Goal: Task Accomplishment & Management: Manage account settings

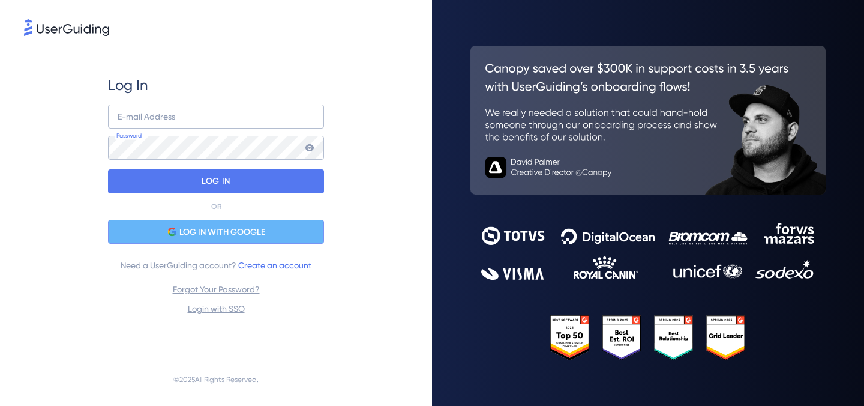
click at [224, 238] on span "LOG IN WITH GOOGLE" at bounding box center [222, 232] width 86 height 14
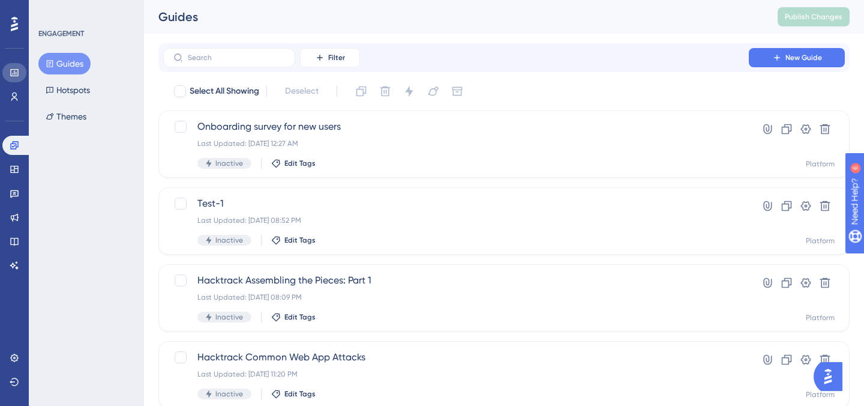
click at [19, 67] on link at bounding box center [14, 72] width 24 height 19
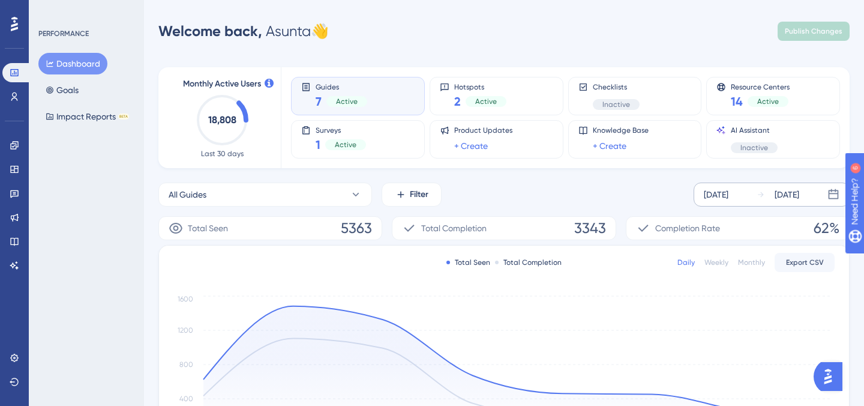
click at [754, 196] on div "[DATE] [DATE]" at bounding box center [772, 194] width 156 height 24
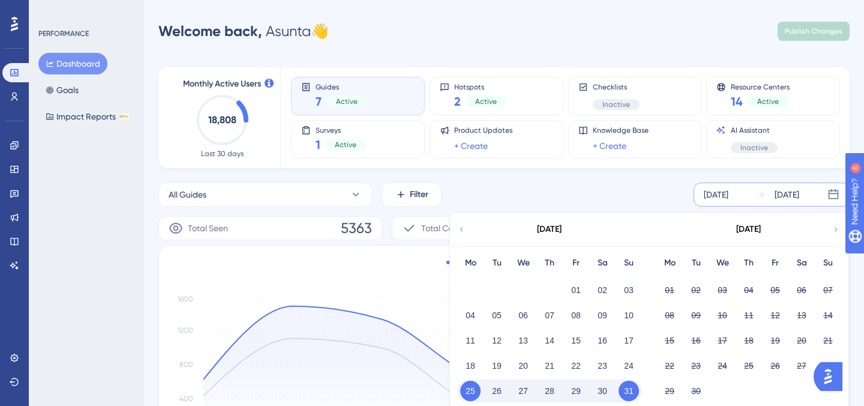
click at [461, 321] on div "04" at bounding box center [470, 315] width 26 height 23
click at [466, 320] on button "04" at bounding box center [470, 315] width 20 height 20
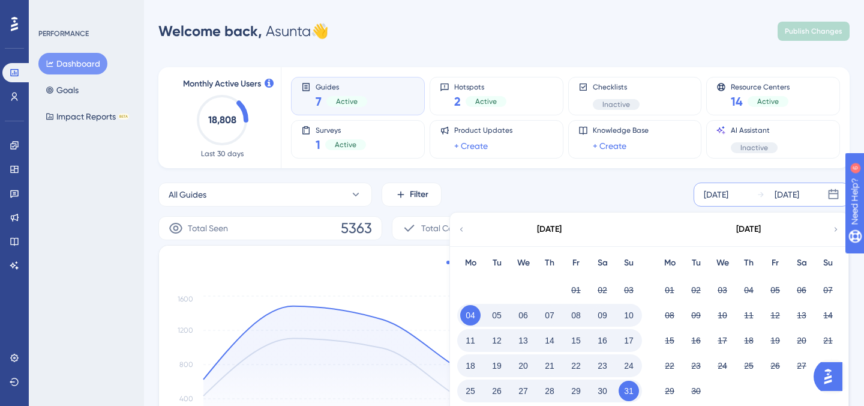
click at [626, 316] on button "10" at bounding box center [629, 315] width 20 height 20
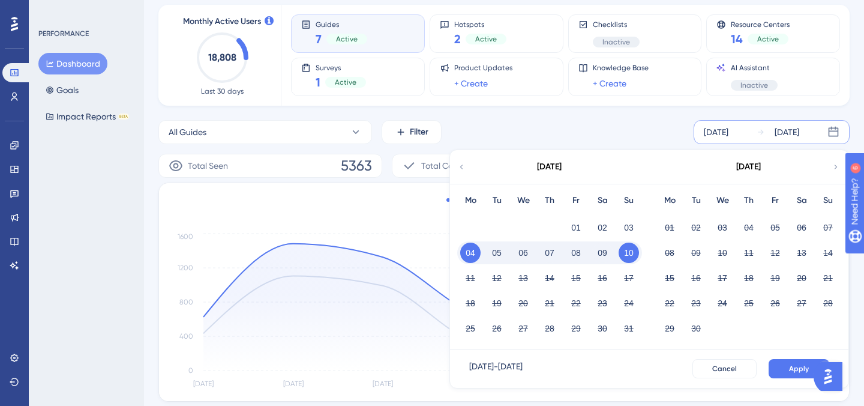
scroll to position [81, 0]
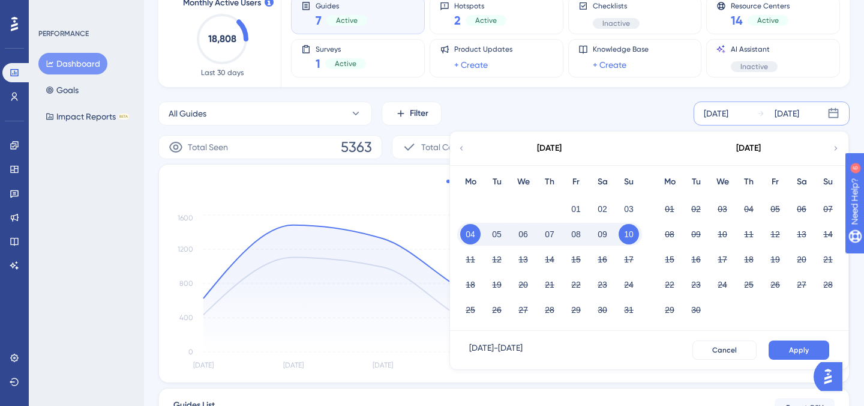
click at [653, 268] on div "Mo Tu We Th Fr Sa Su 01 02 03 04 05 06 07 08 09 10 11 12 13 14 15 16 17 18 19 2…" at bounding box center [748, 248] width 199 height 166
click at [799, 362] on div "[DATE] - [DATE] Cancel Apply" at bounding box center [649, 350] width 398 height 38
click at [799, 361] on div "[DATE] - [DATE] Cancel Apply" at bounding box center [649, 350] width 398 height 38
click at [799, 357] on button "Apply" at bounding box center [799, 349] width 61 height 19
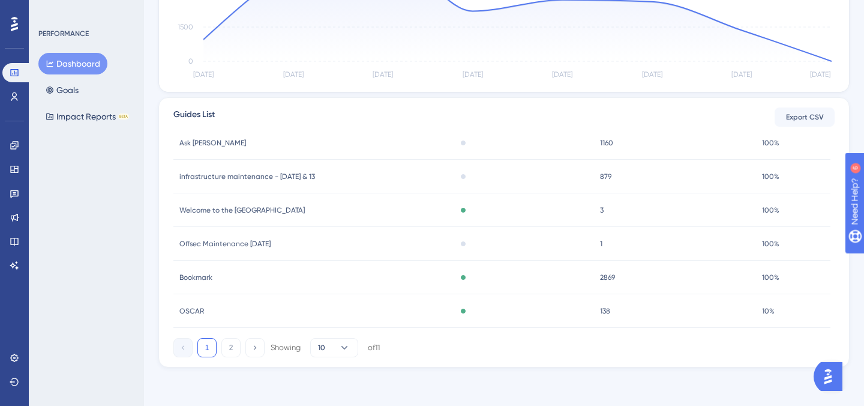
scroll to position [0, 0]
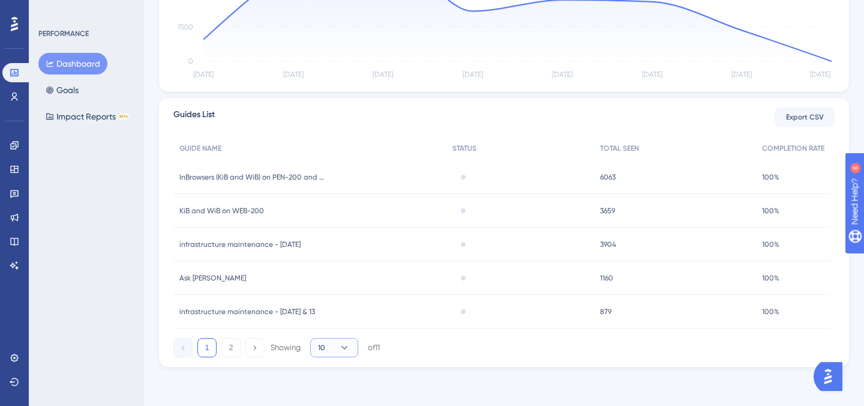
click at [338, 344] on icon at bounding box center [344, 347] width 12 height 12
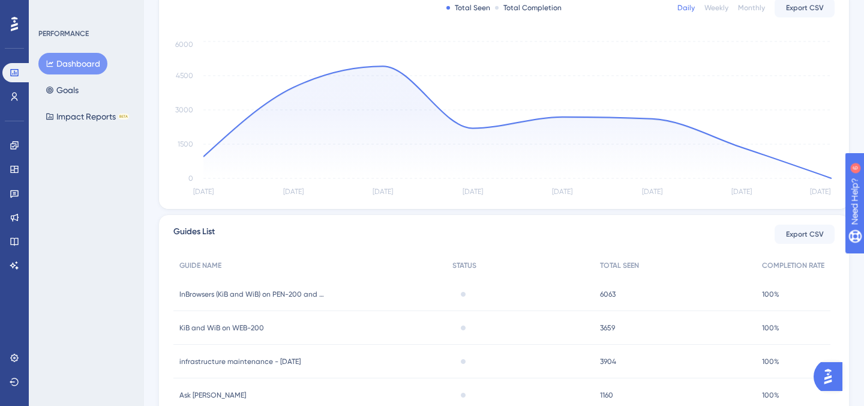
scroll to position [203, 0]
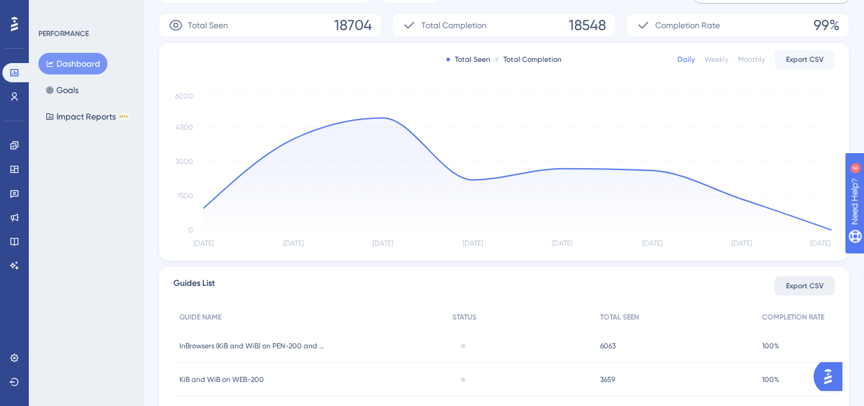
click at [812, 288] on span "Export CSV" at bounding box center [805, 286] width 38 height 10
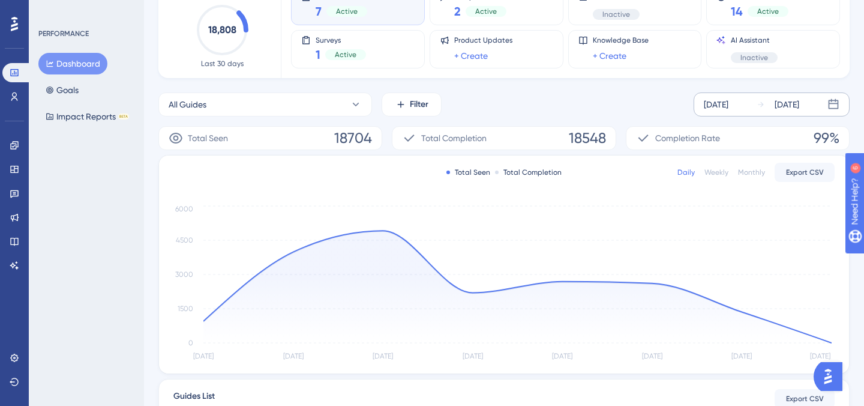
scroll to position [0, 0]
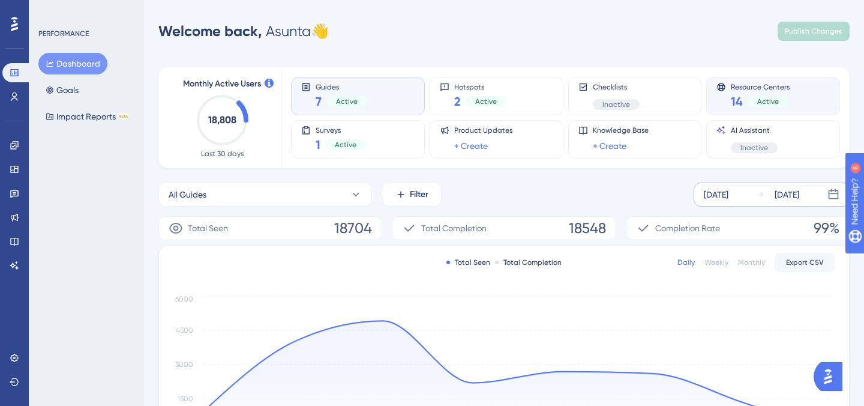
click at [728, 92] on div "Resource Centers 14 Active" at bounding box center [772, 96] width 113 height 28
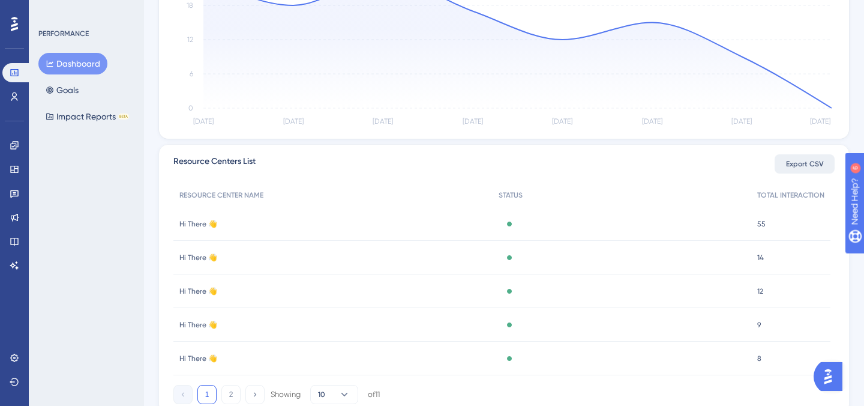
click at [799, 166] on span "Export CSV" at bounding box center [805, 164] width 38 height 10
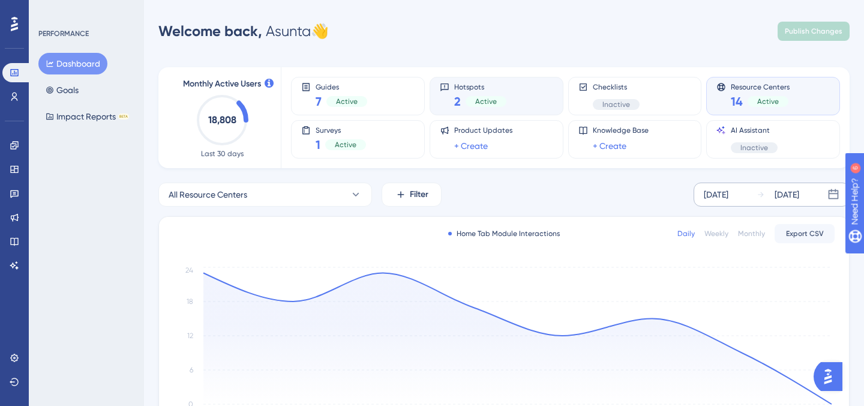
click at [497, 94] on div "2 Active" at bounding box center [480, 101] width 52 height 17
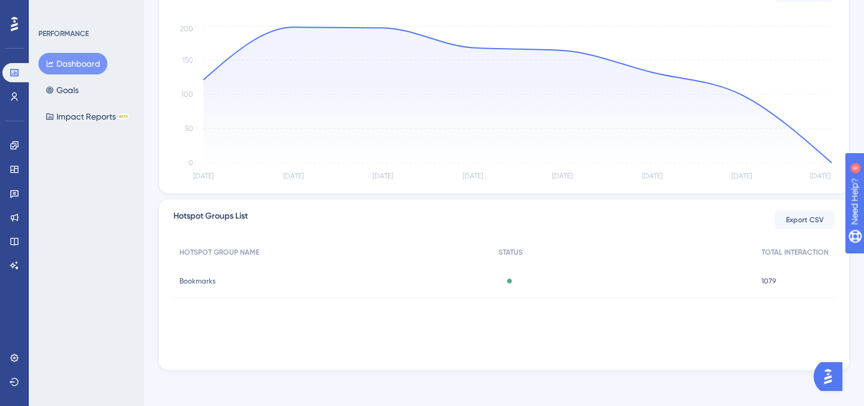
scroll to position [244, 0]
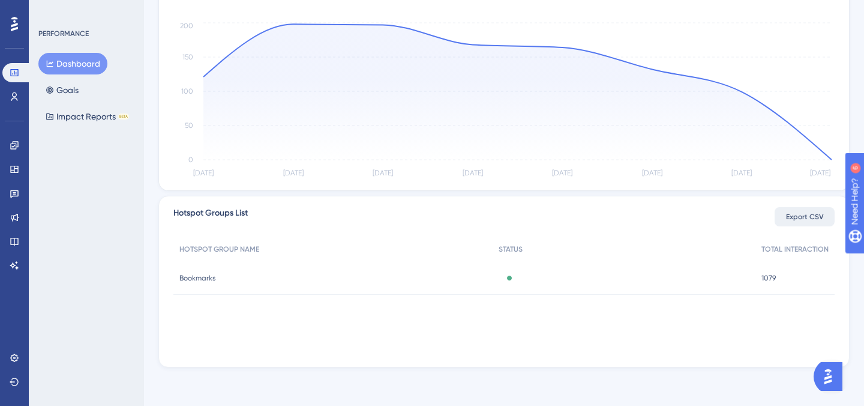
click at [784, 221] on button "Export CSV" at bounding box center [805, 216] width 60 height 19
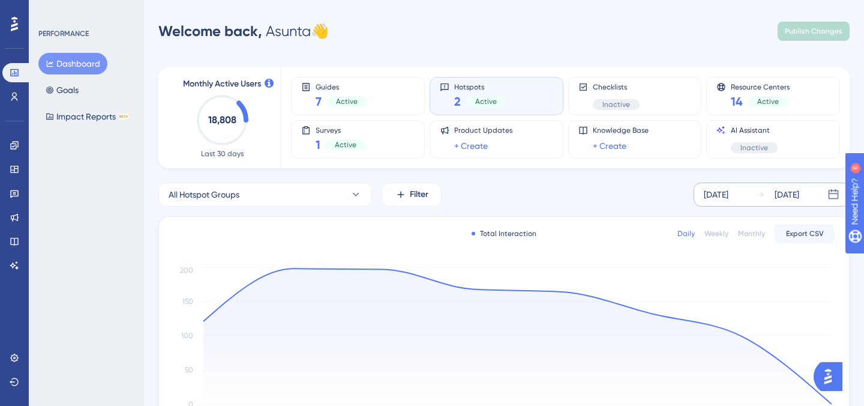
click at [763, 194] on icon at bounding box center [760, 193] width 5 height 5
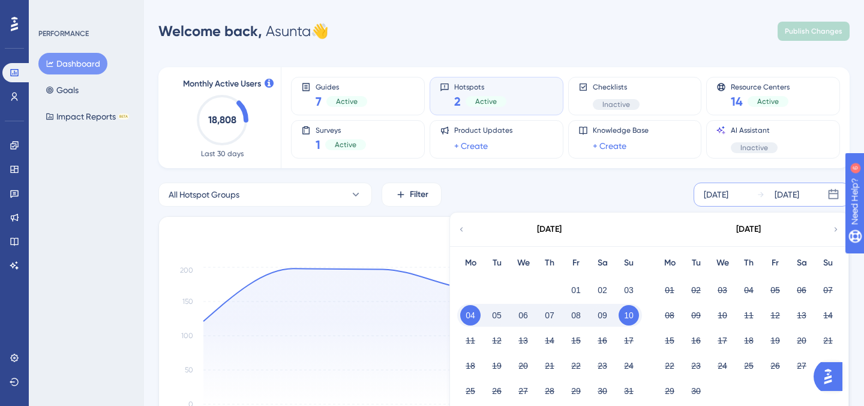
click at [631, 311] on button "10" at bounding box center [629, 315] width 20 height 20
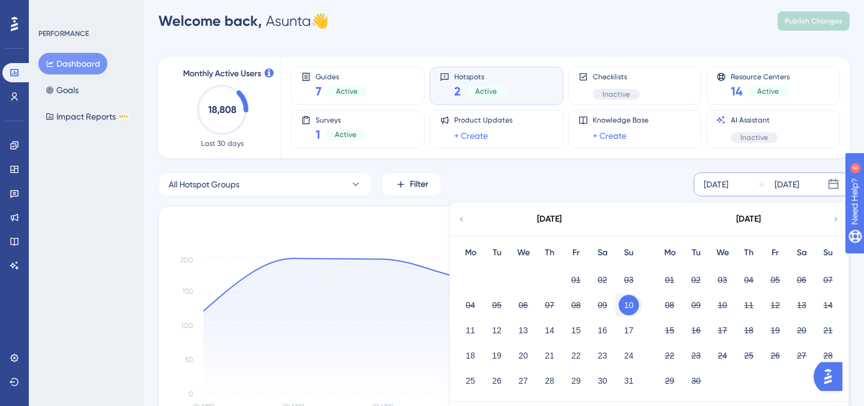
scroll to position [25, 0]
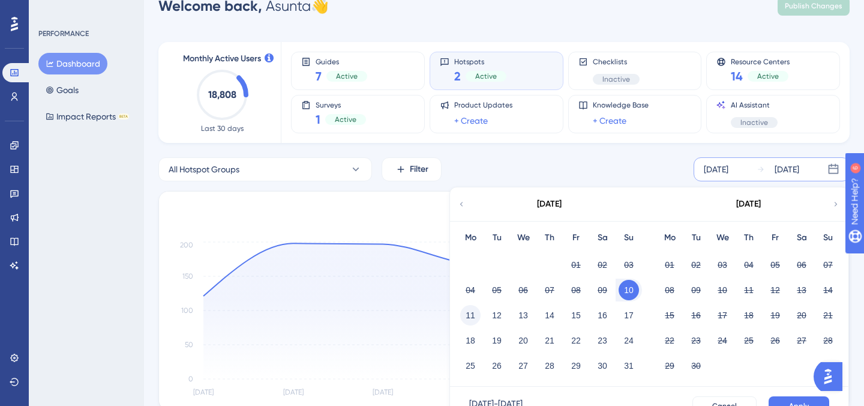
click at [478, 321] on button "11" at bounding box center [470, 315] width 20 height 20
click at [474, 319] on button "11" at bounding box center [470, 315] width 20 height 20
click at [628, 322] on button "17" at bounding box center [629, 315] width 20 height 20
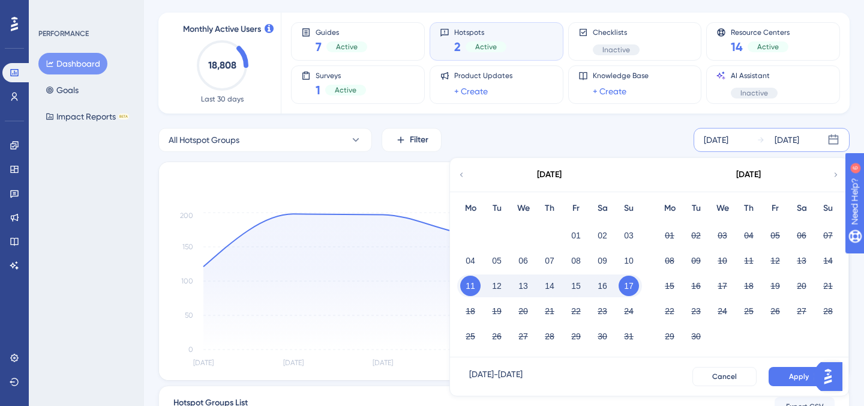
scroll to position [77, 0]
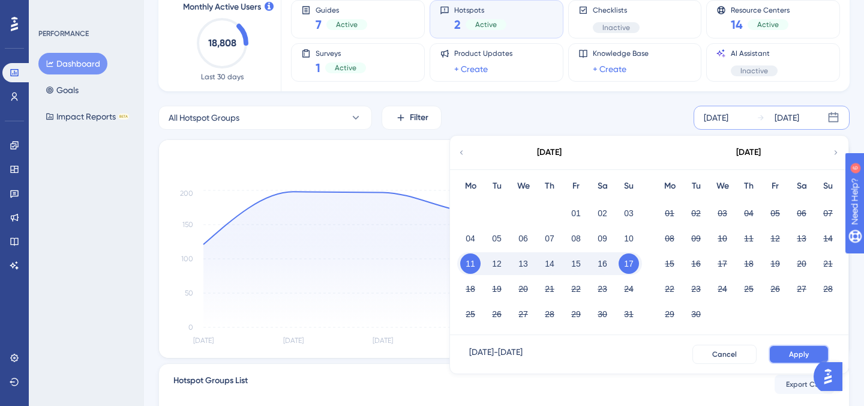
click at [788, 356] on button "Apply" at bounding box center [799, 353] width 61 height 19
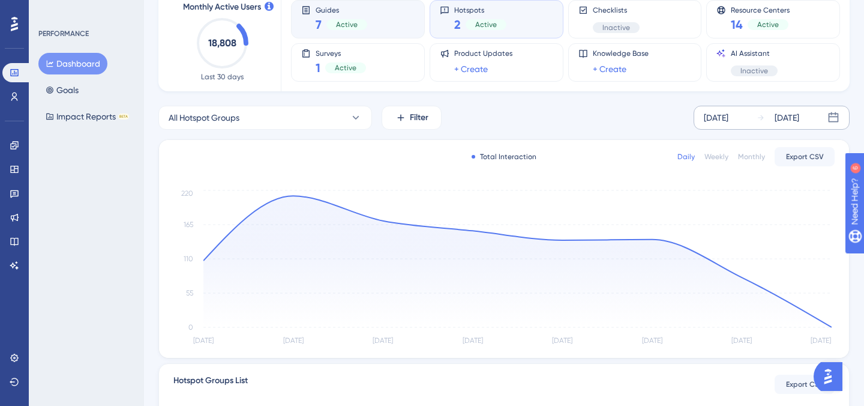
click at [389, 25] on div "Guides 7 Active" at bounding box center [357, 19] width 113 height 28
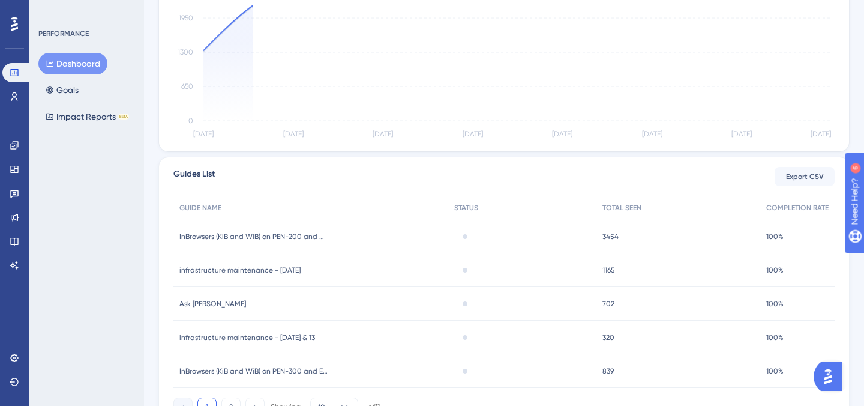
scroll to position [371, 0]
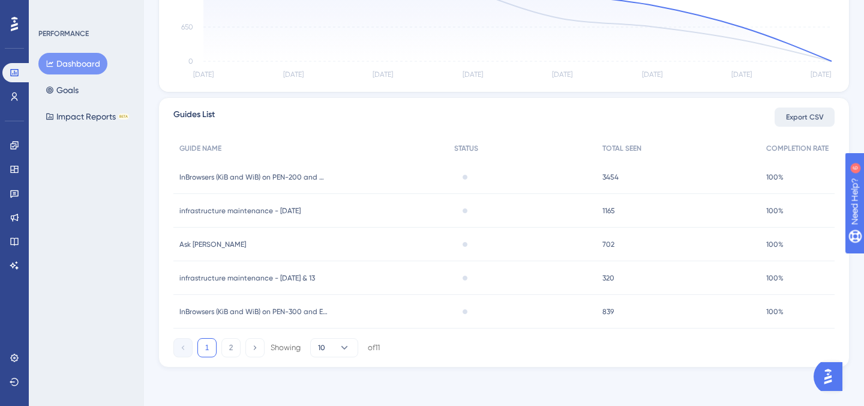
click at [805, 112] on button "Export CSV" at bounding box center [805, 116] width 60 height 19
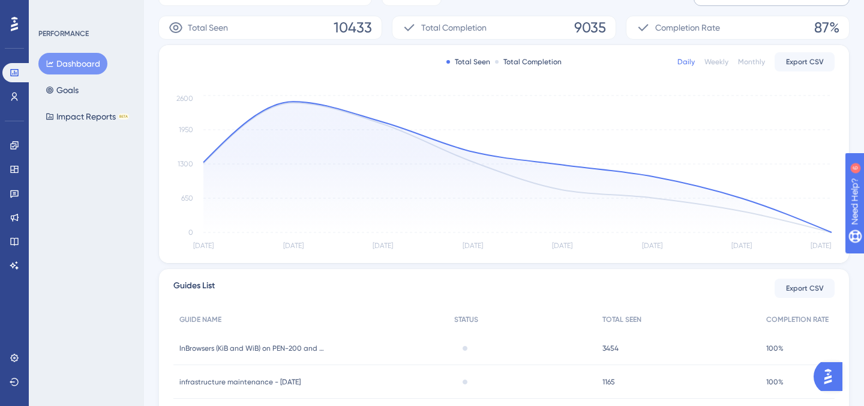
scroll to position [0, 0]
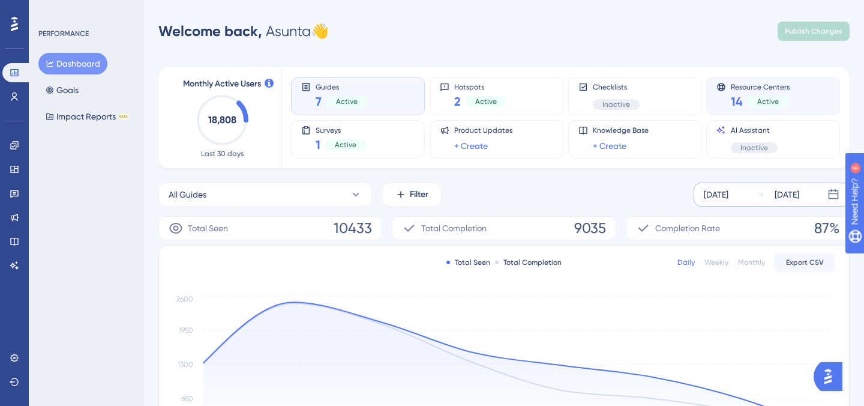
click at [728, 105] on div "Resource Centers 14 Active" at bounding box center [772, 96] width 113 height 28
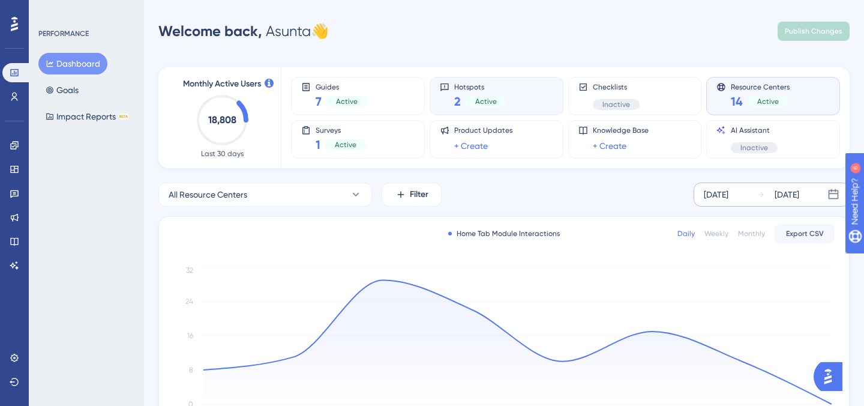
click at [491, 85] on span "Hotspots" at bounding box center [480, 86] width 52 height 8
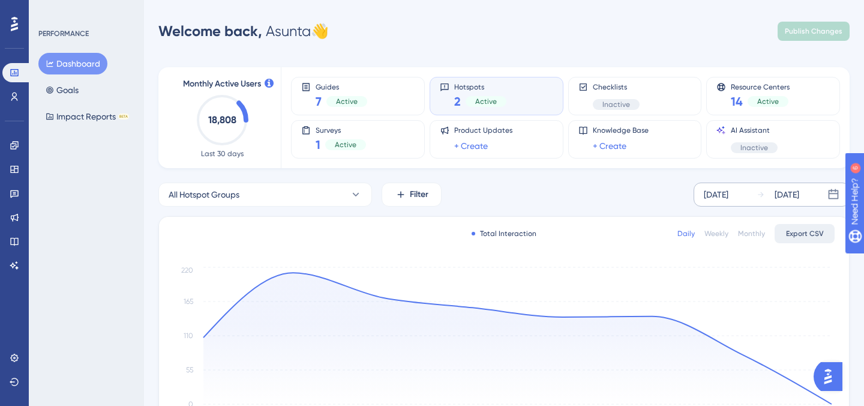
click at [791, 232] on span "Export CSV" at bounding box center [805, 234] width 38 height 10
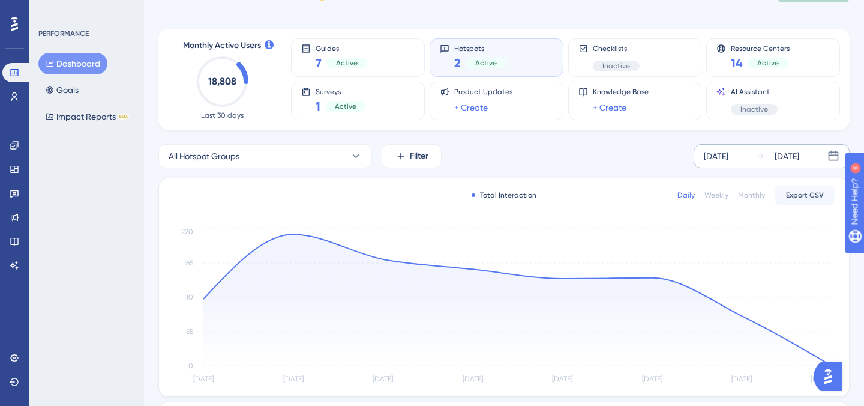
scroll to position [244, 0]
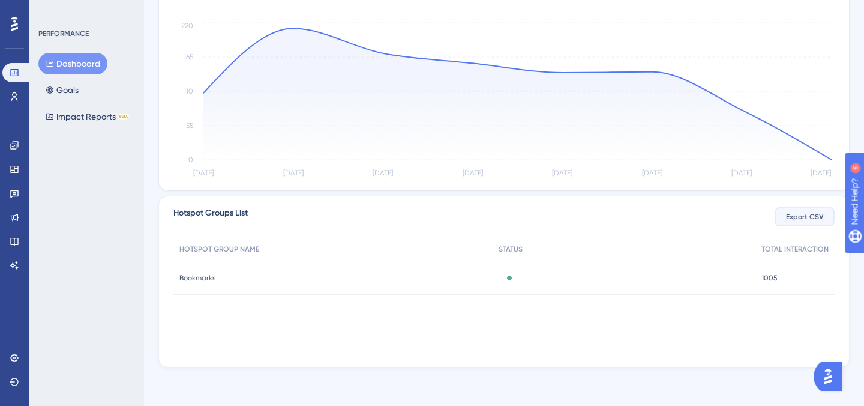
click at [801, 223] on button "Export CSV" at bounding box center [805, 216] width 60 height 19
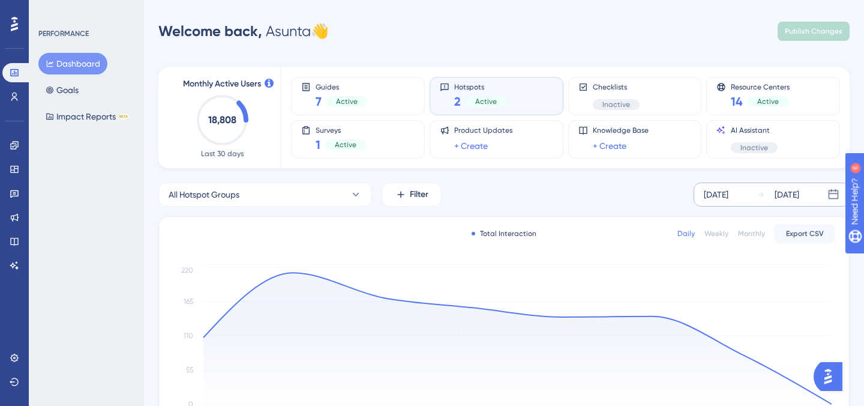
click at [758, 192] on icon at bounding box center [761, 194] width 8 height 8
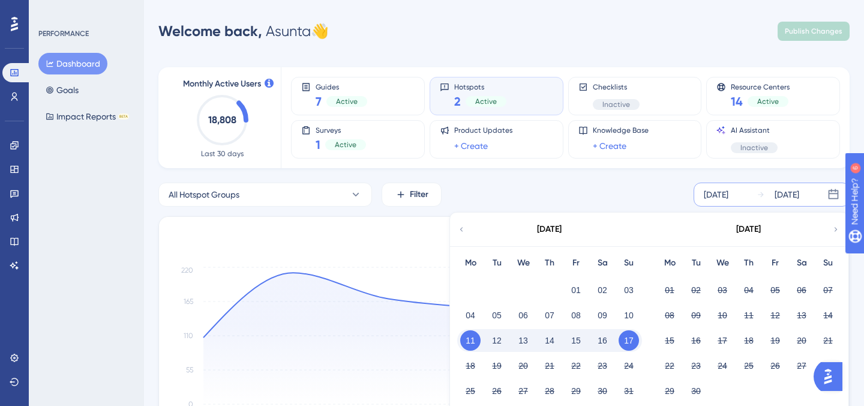
click at [625, 348] on button "17" at bounding box center [629, 340] width 20 height 20
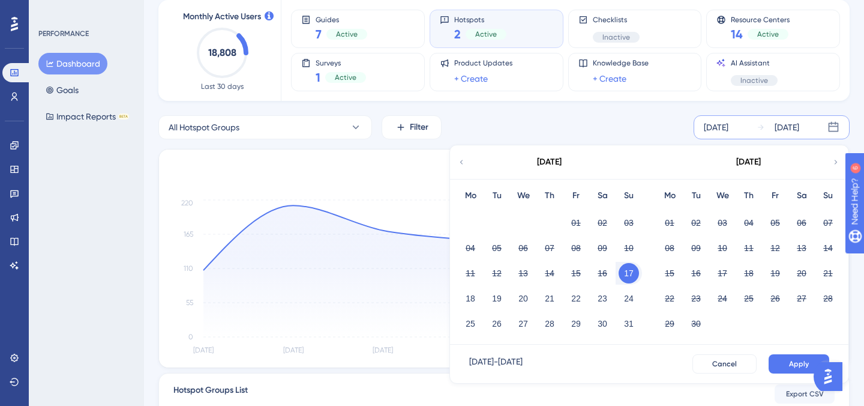
scroll to position [72, 0]
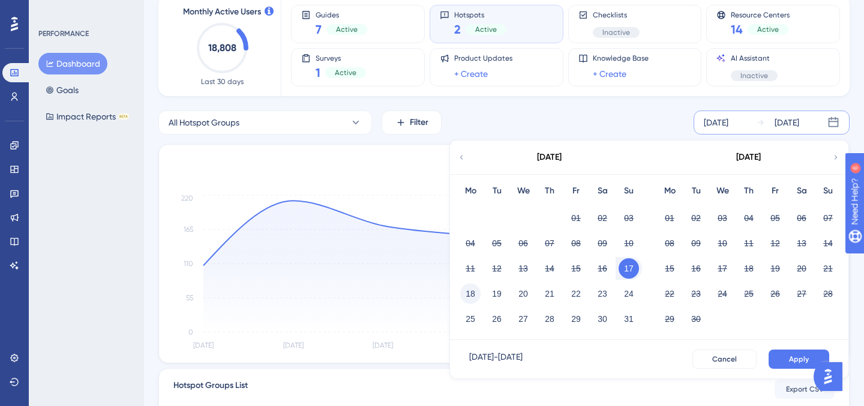
click at [469, 296] on button "18" at bounding box center [470, 293] width 20 height 20
click at [631, 286] on button "24" at bounding box center [629, 293] width 20 height 20
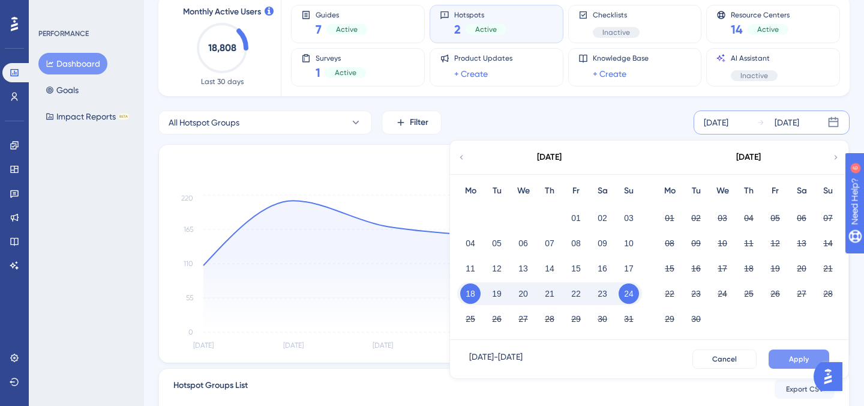
click at [794, 362] on span "Apply" at bounding box center [799, 359] width 20 height 10
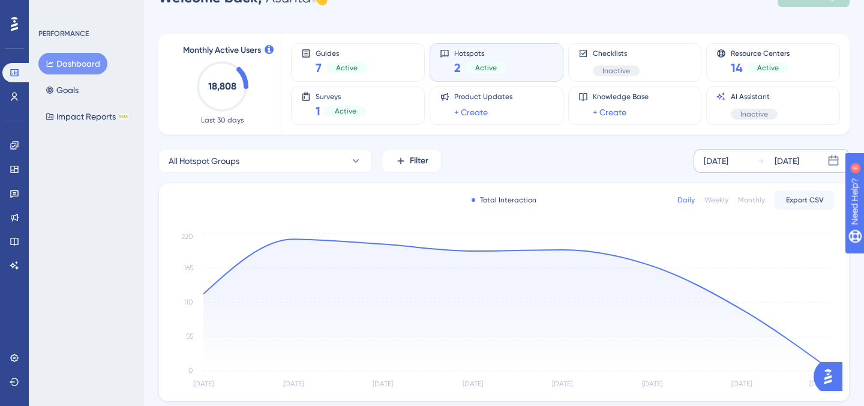
scroll to position [0, 0]
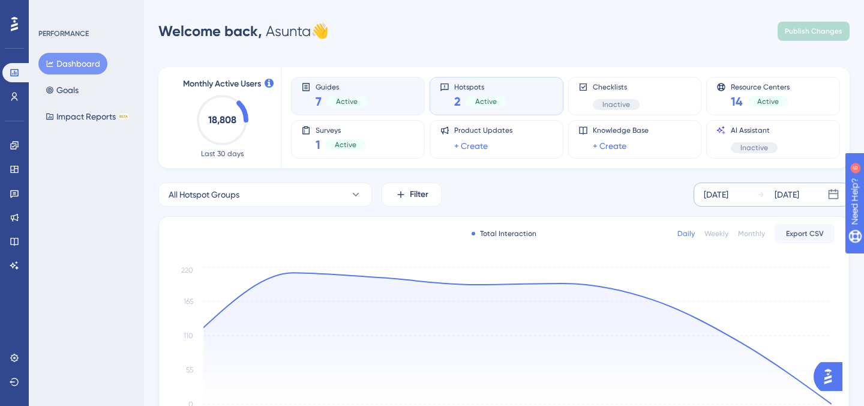
click at [341, 87] on span "Guides" at bounding box center [342, 86] width 52 height 8
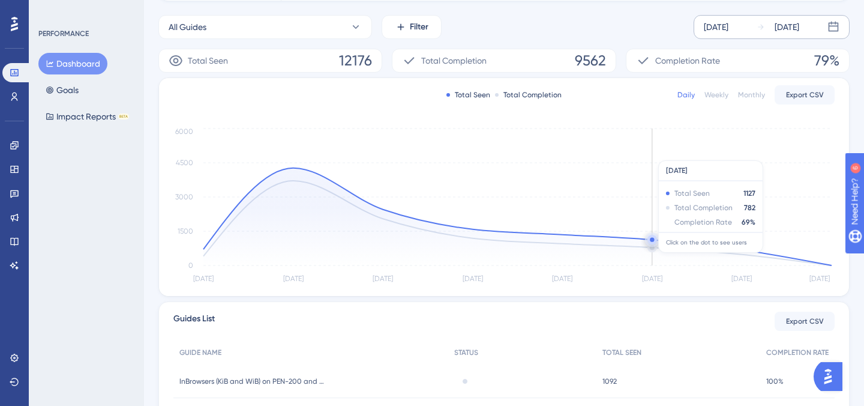
scroll to position [371, 0]
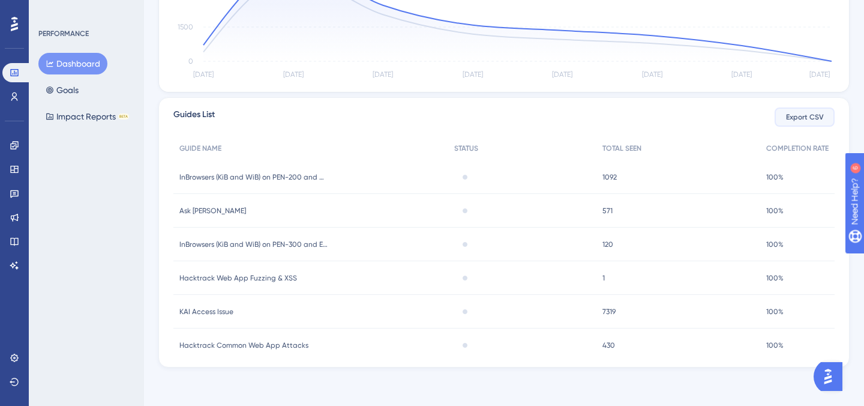
click at [820, 122] on button "Export CSV" at bounding box center [805, 116] width 60 height 19
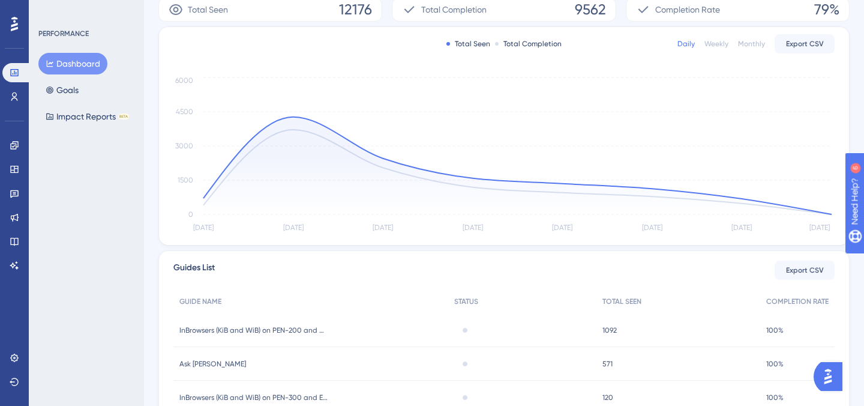
scroll to position [0, 0]
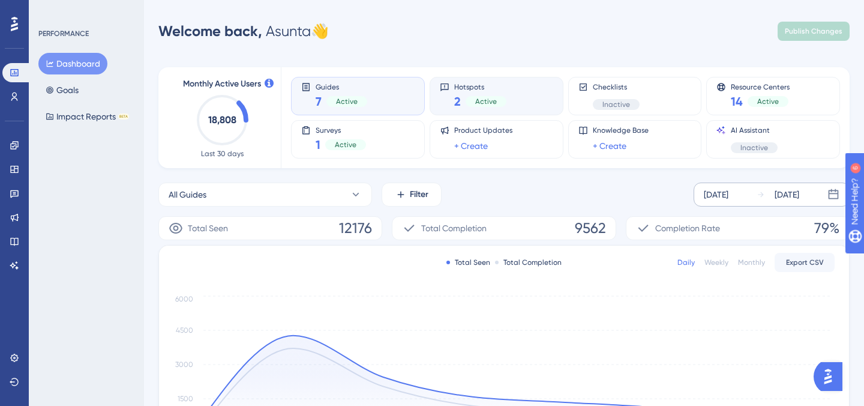
click at [509, 95] on div "Hotspots 2 Active" at bounding box center [496, 96] width 113 height 28
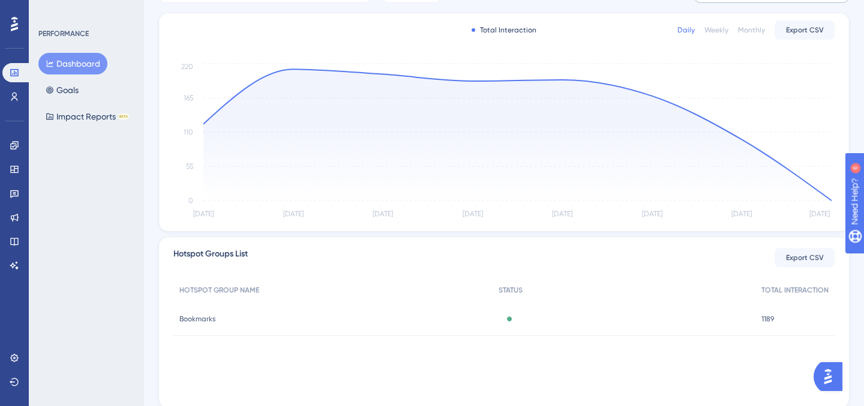
scroll to position [244, 0]
